Goal: Transaction & Acquisition: Purchase product/service

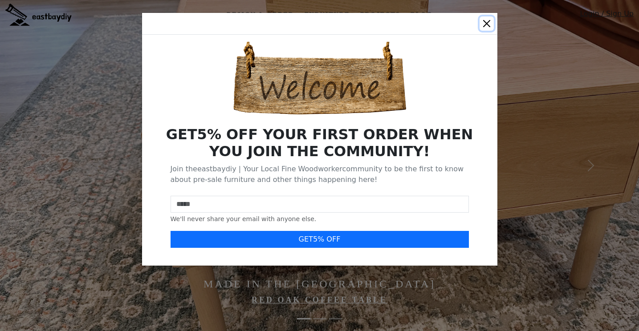
click at [488, 17] on button "Close" at bounding box center [486, 23] width 14 height 14
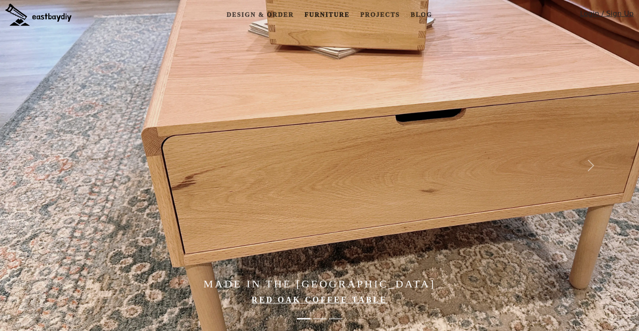
click at [321, 16] on link "Furniture" at bounding box center [327, 15] width 52 height 16
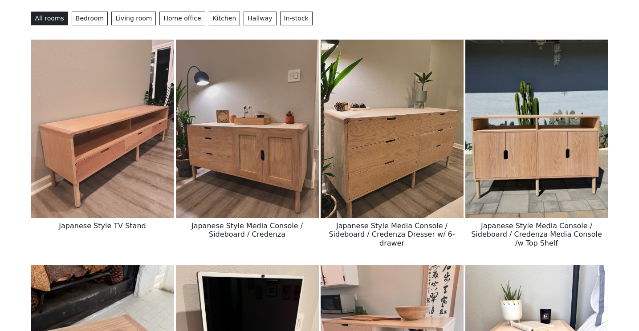
scroll to position [81, 0]
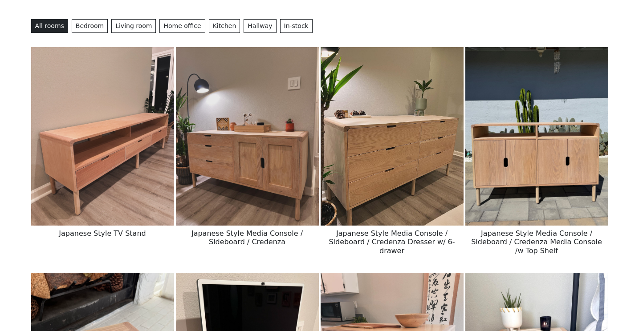
click at [536, 192] on img at bounding box center [536, 136] width 143 height 178
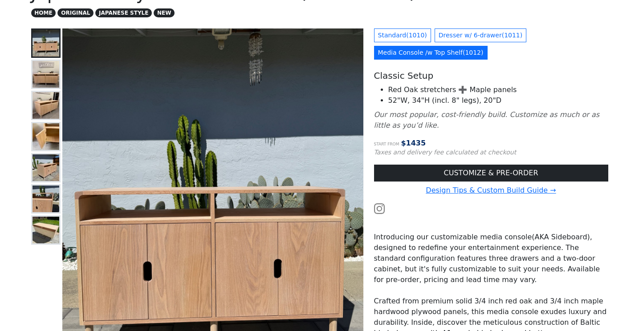
scroll to position [77, 0]
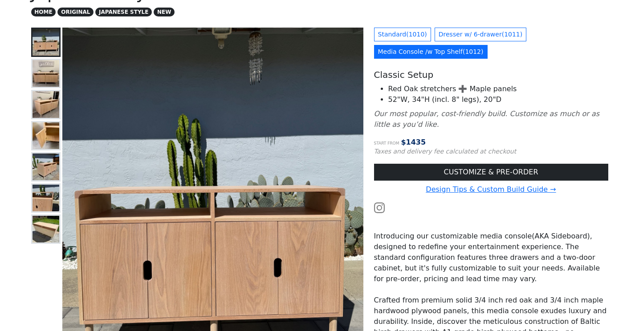
click at [43, 73] on img at bounding box center [45, 73] width 27 height 27
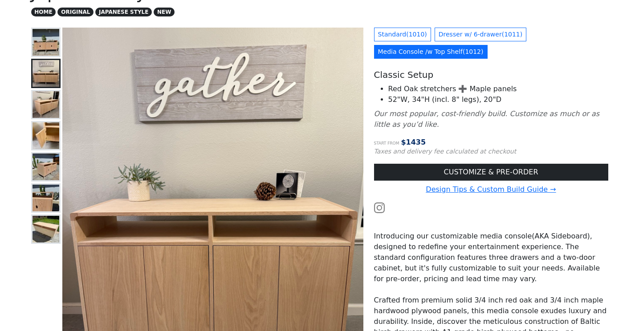
click at [44, 106] on img at bounding box center [45, 104] width 27 height 27
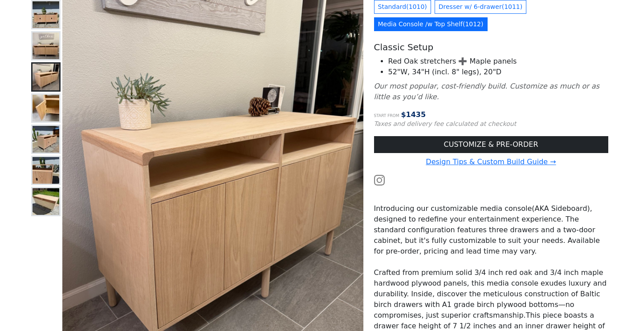
scroll to position [111, 0]
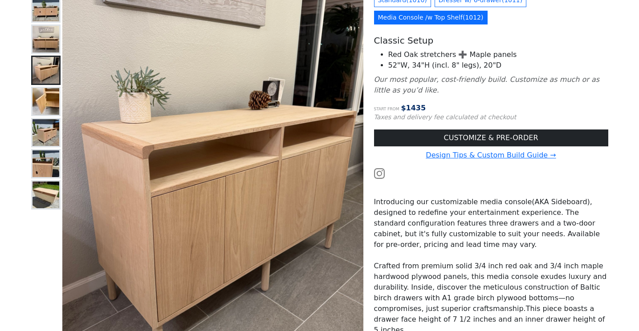
click at [45, 126] on img at bounding box center [45, 132] width 27 height 27
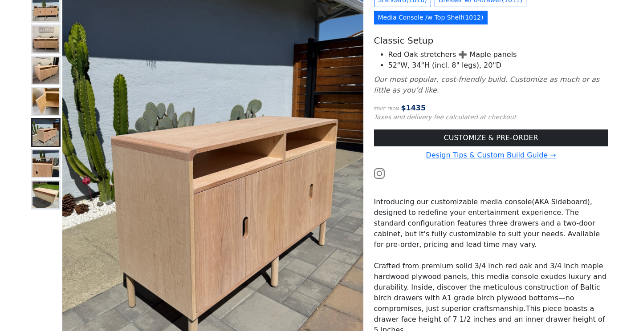
click at [47, 158] on img at bounding box center [45, 163] width 27 height 27
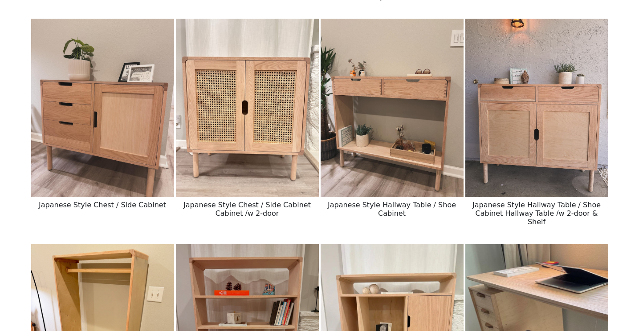
scroll to position [1305, 0]
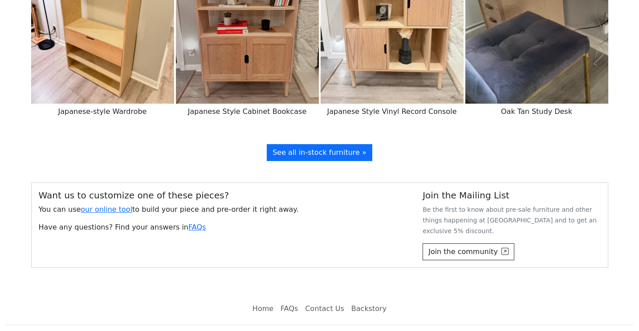
click at [336, 148] on span "See all in-stock furniture »" at bounding box center [319, 152] width 94 height 8
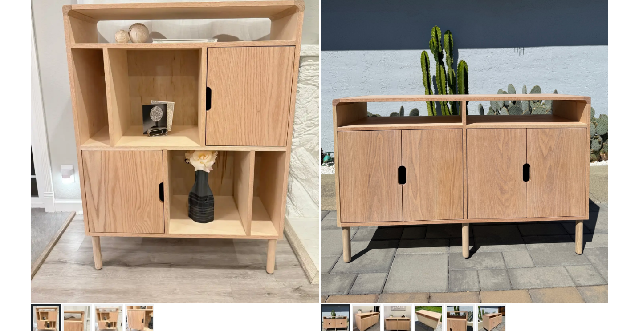
scroll to position [188, 0]
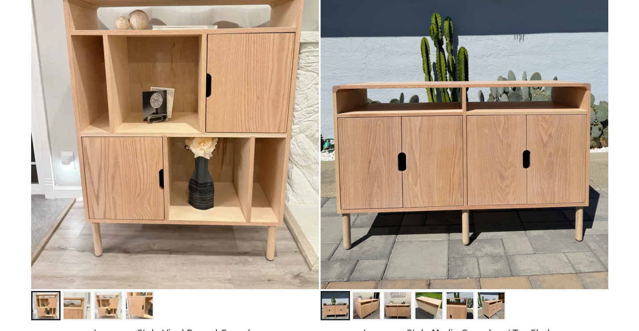
click at [446, 154] on img at bounding box center [463, 110] width 287 height 360
click at [367, 309] on img at bounding box center [366, 305] width 27 height 27
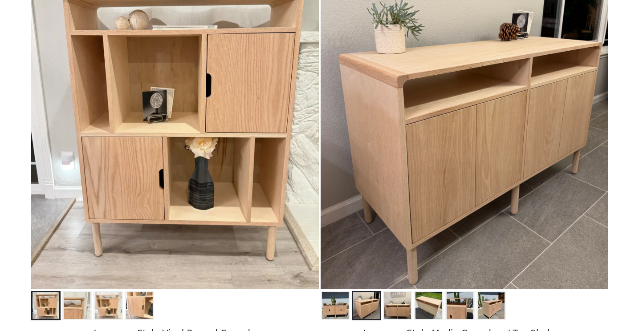
click at [388, 303] on img at bounding box center [397, 305] width 27 height 27
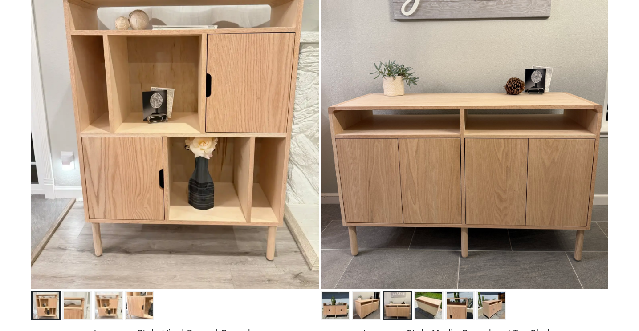
click at [423, 299] on img at bounding box center [428, 305] width 27 height 27
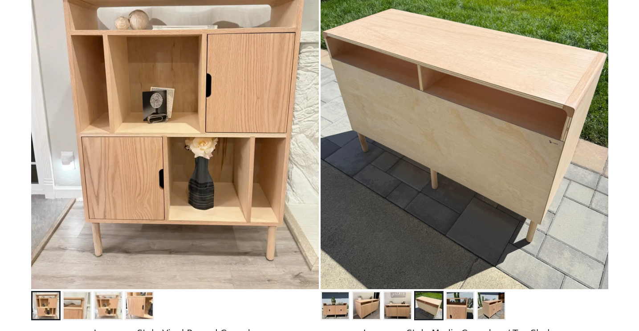
click at [462, 301] on img at bounding box center [459, 305] width 27 height 27
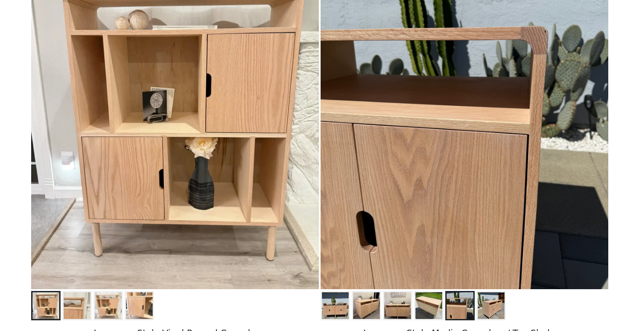
click at [488, 301] on img at bounding box center [490, 305] width 27 height 27
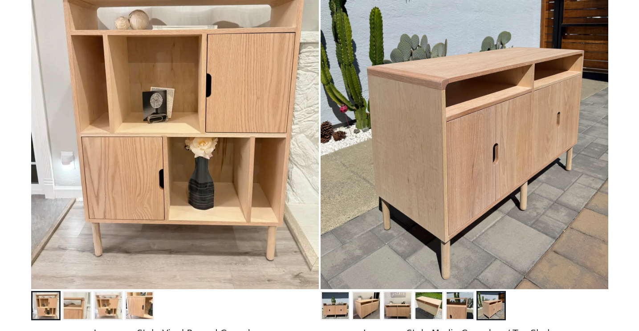
click at [421, 303] on img at bounding box center [428, 305] width 27 height 27
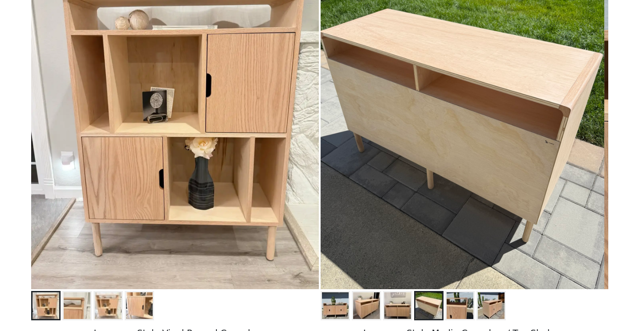
click at [446, 303] on img at bounding box center [459, 305] width 27 height 27
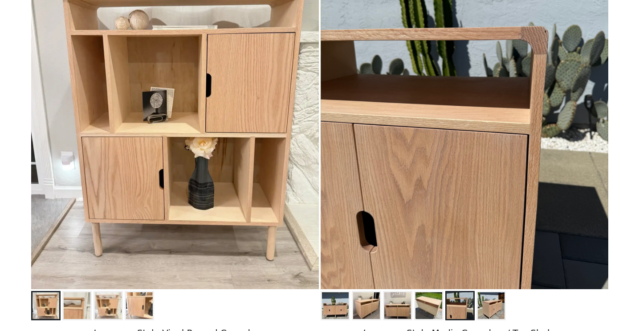
click at [494, 301] on img at bounding box center [490, 305] width 27 height 27
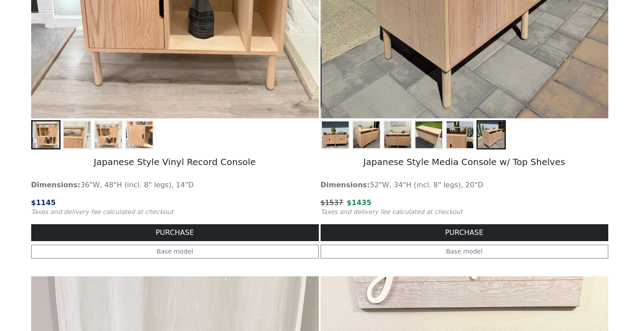
scroll to position [363, 0]
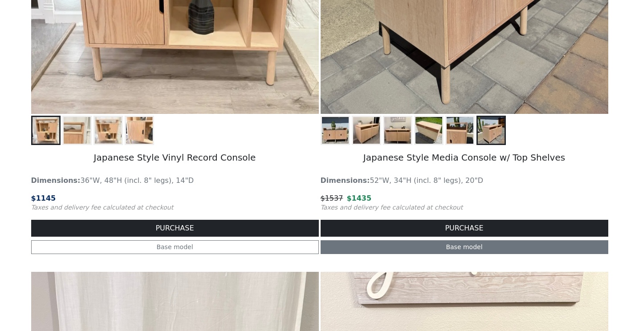
click at [470, 245] on link "Base model" at bounding box center [463, 247] width 287 height 14
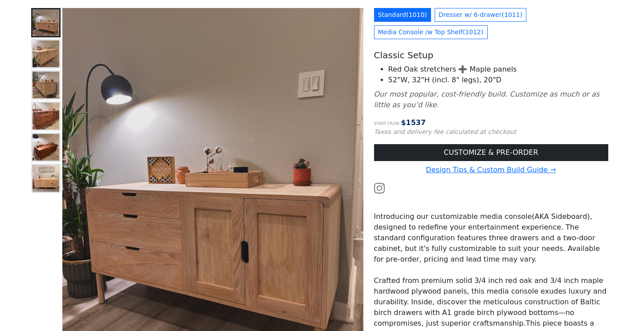
scroll to position [65, 0]
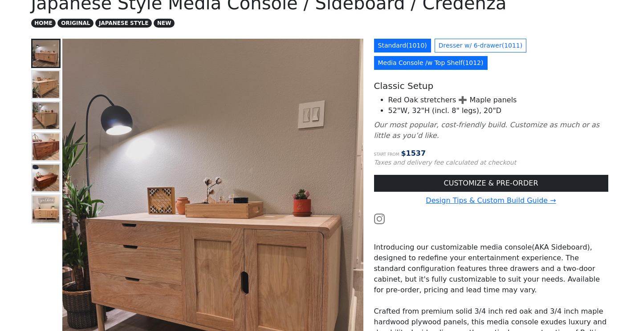
click at [440, 62] on link "Media Console /w Top Shelf ( 1012 )" at bounding box center [430, 63] width 113 height 14
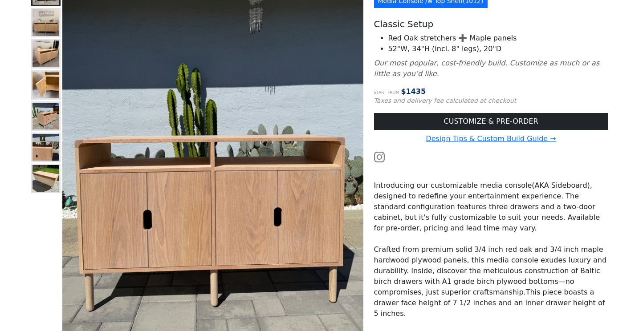
scroll to position [128, 0]
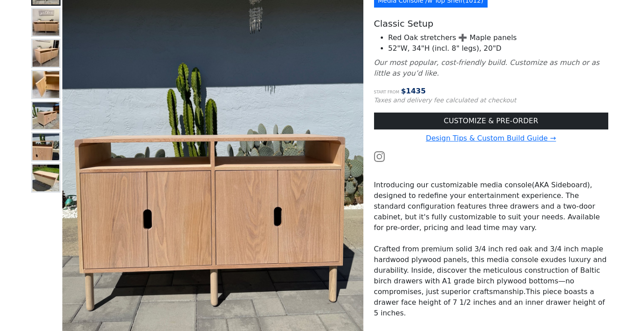
click at [35, 181] on img at bounding box center [45, 178] width 27 height 27
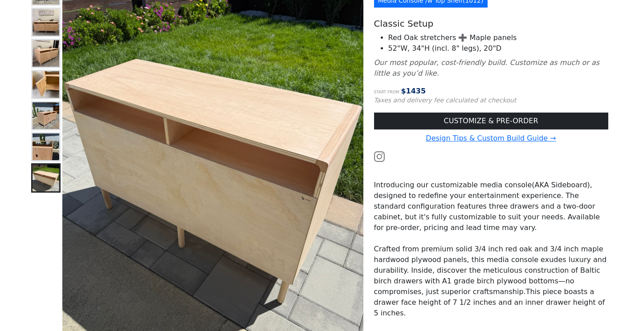
click at [36, 150] on img at bounding box center [45, 146] width 27 height 27
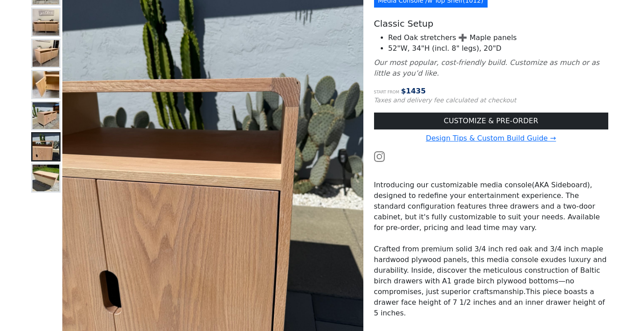
click at [39, 118] on img at bounding box center [45, 115] width 27 height 27
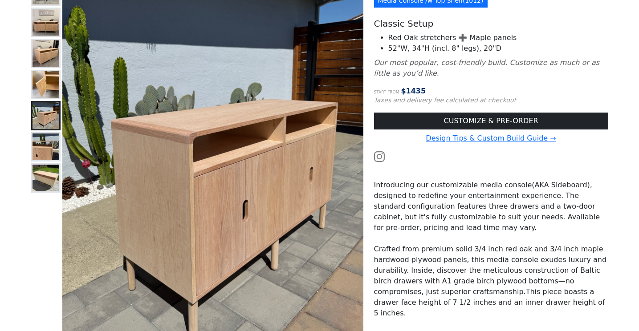
click at [36, 94] on img at bounding box center [45, 84] width 27 height 27
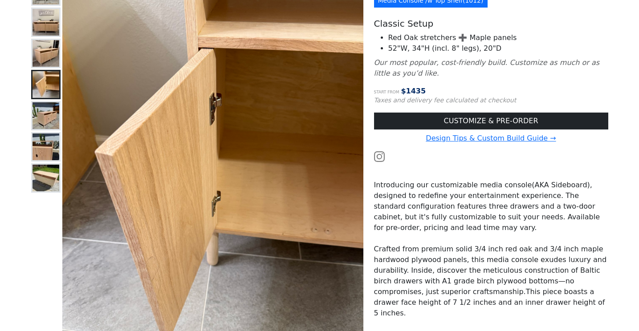
click at [38, 45] on img at bounding box center [45, 53] width 27 height 27
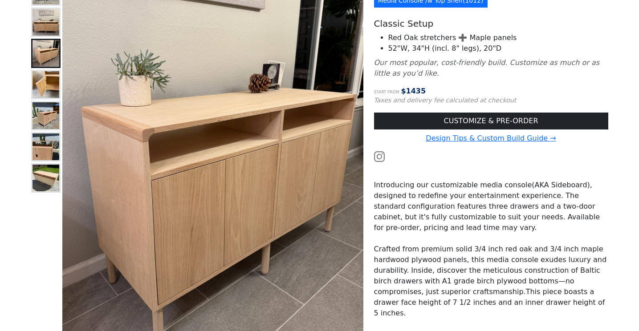
click at [43, 18] on img at bounding box center [45, 22] width 27 height 27
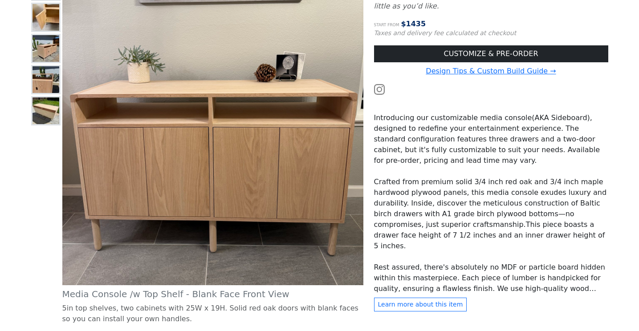
scroll to position [219, 0]
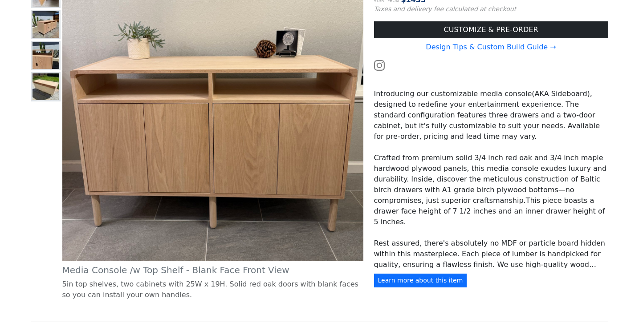
click at [434, 279] on button "Learn more about this item" at bounding box center [420, 281] width 93 height 14
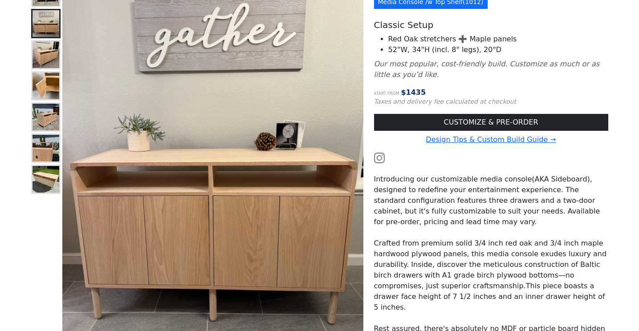
scroll to position [128, 0]
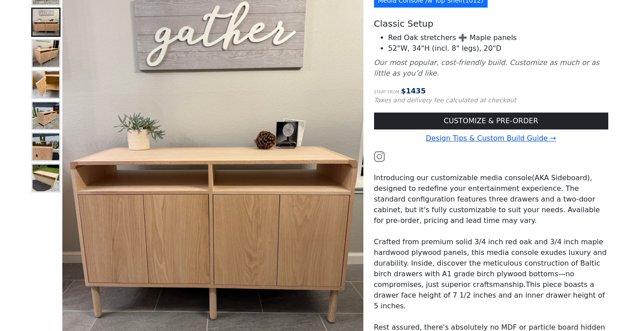
click at [509, 138] on link "Design Tips & Custom Build Guide →" at bounding box center [490, 138] width 130 height 8
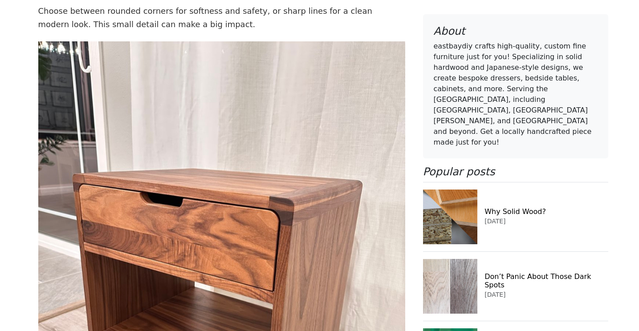
scroll to position [4870, 0]
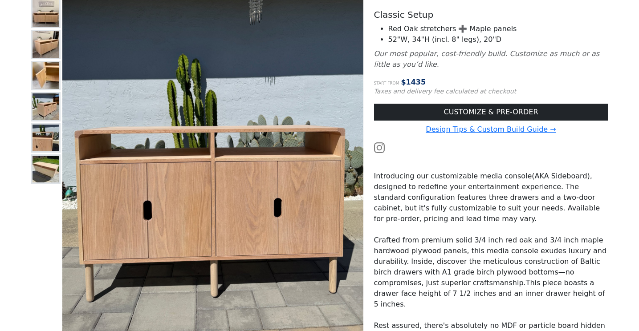
scroll to position [128, 0]
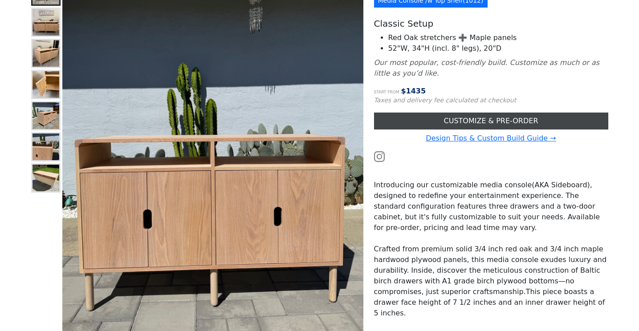
click at [477, 119] on link "CUSTOMIZE & PRE-ORDER" at bounding box center [491, 121] width 234 height 17
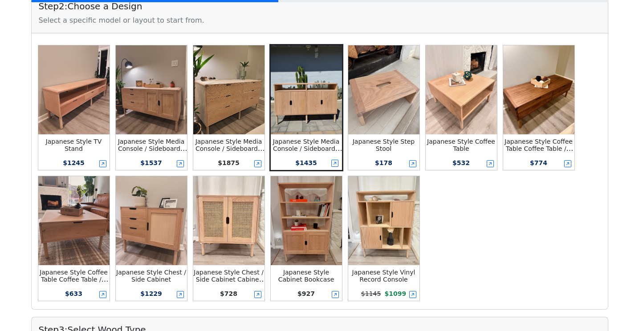
scroll to position [207, 0]
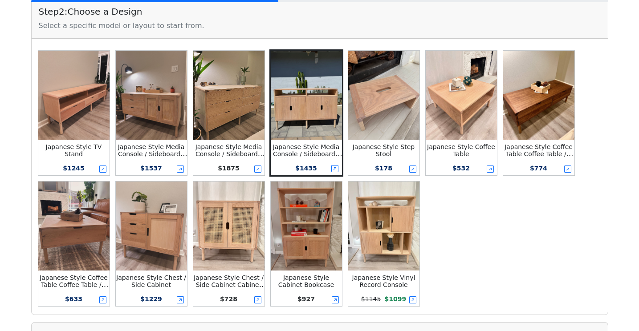
click at [310, 153] on small "Japanese Style Media Console / Sideboard / Credenza Media Console /w Top Shelf" at bounding box center [307, 157] width 69 height 28
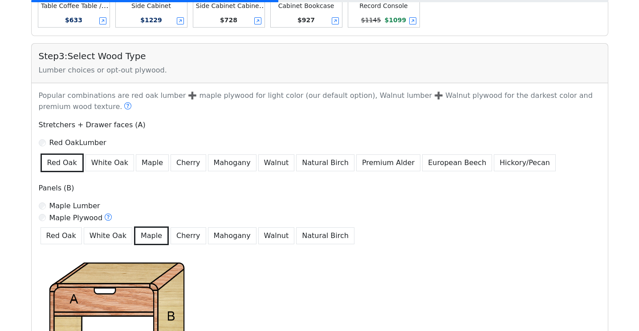
scroll to position [487, 0]
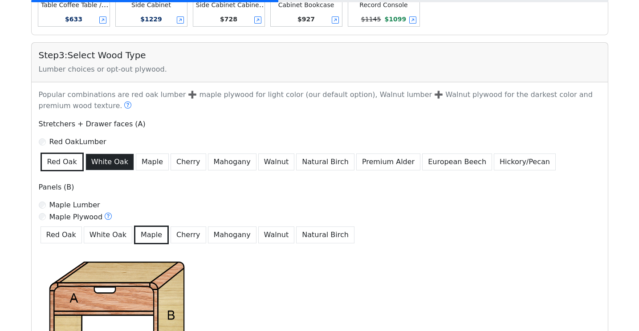
click at [107, 169] on button "White Oak" at bounding box center [109, 162] width 49 height 17
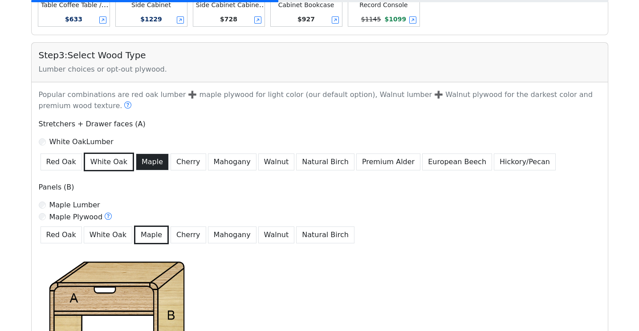
click at [146, 161] on button "Maple" at bounding box center [152, 162] width 33 height 17
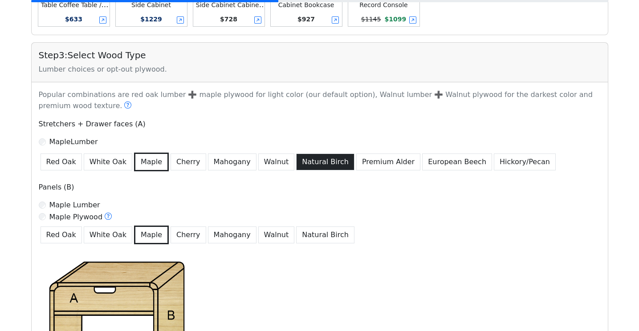
click at [306, 164] on button "Natural Birch" at bounding box center [325, 162] width 58 height 17
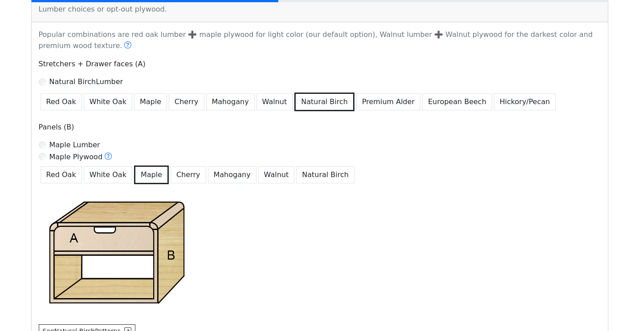
scroll to position [548, 0]
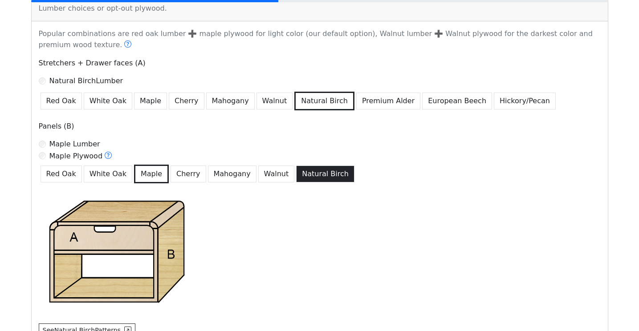
click at [307, 170] on button "Natural Birch" at bounding box center [325, 174] width 58 height 17
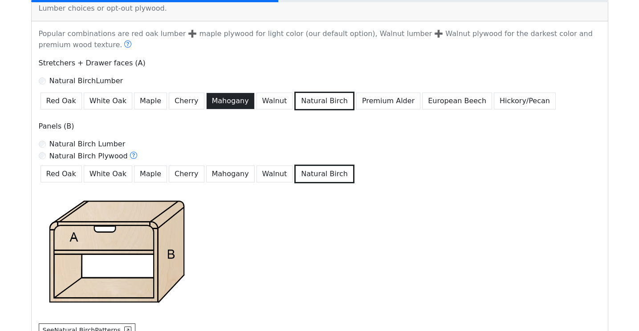
click at [219, 106] on button "Mahogany" at bounding box center [230, 101] width 49 height 17
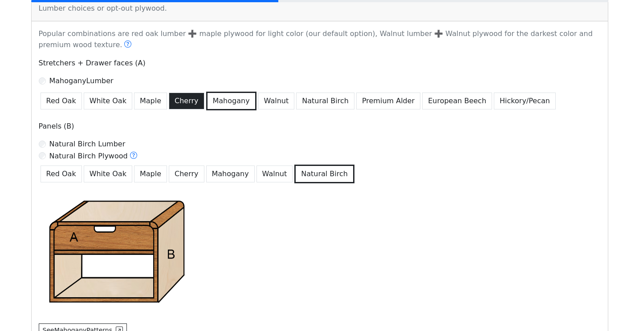
click at [186, 104] on button "Cherry" at bounding box center [187, 101] width 36 height 17
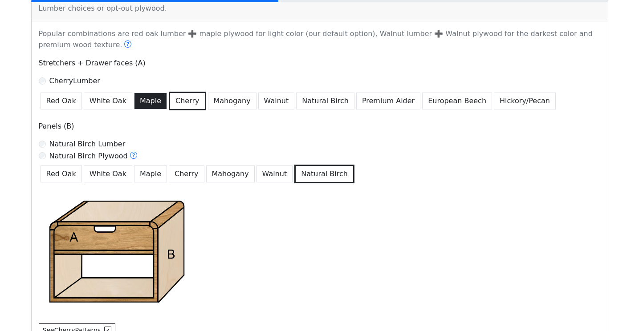
click at [148, 101] on button "Maple" at bounding box center [150, 101] width 33 height 17
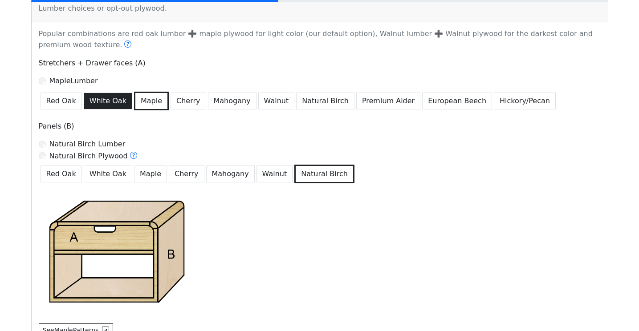
click at [117, 102] on button "White Oak" at bounding box center [108, 101] width 49 height 17
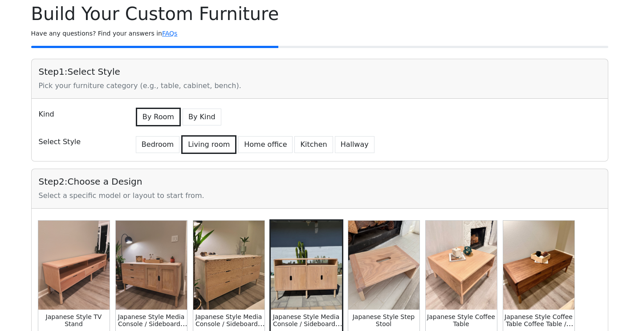
scroll to position [0, 0]
